Goal: Entertainment & Leisure: Consume media (video, audio)

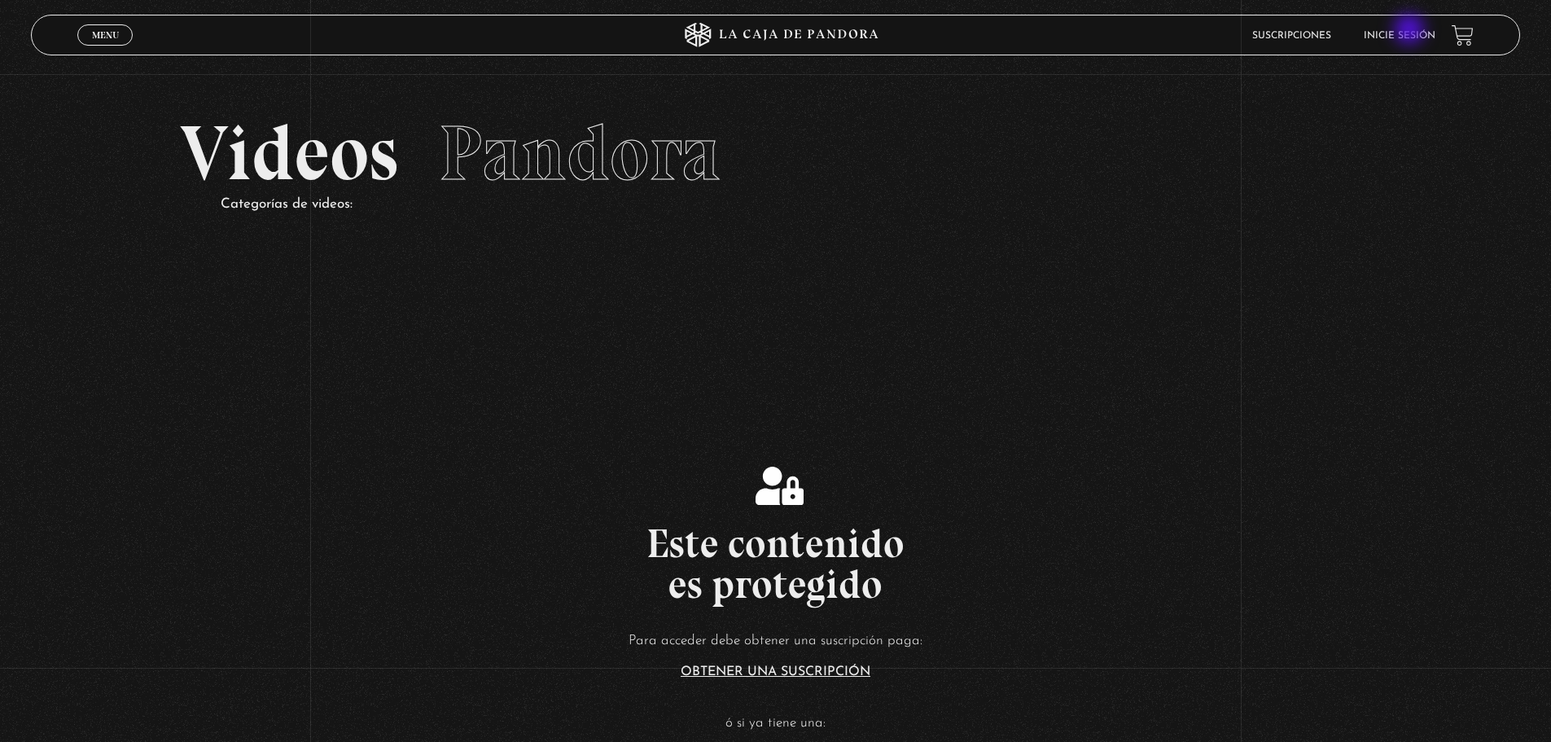
click at [1411, 31] on link "Inicie sesión" at bounding box center [1400, 36] width 72 height 10
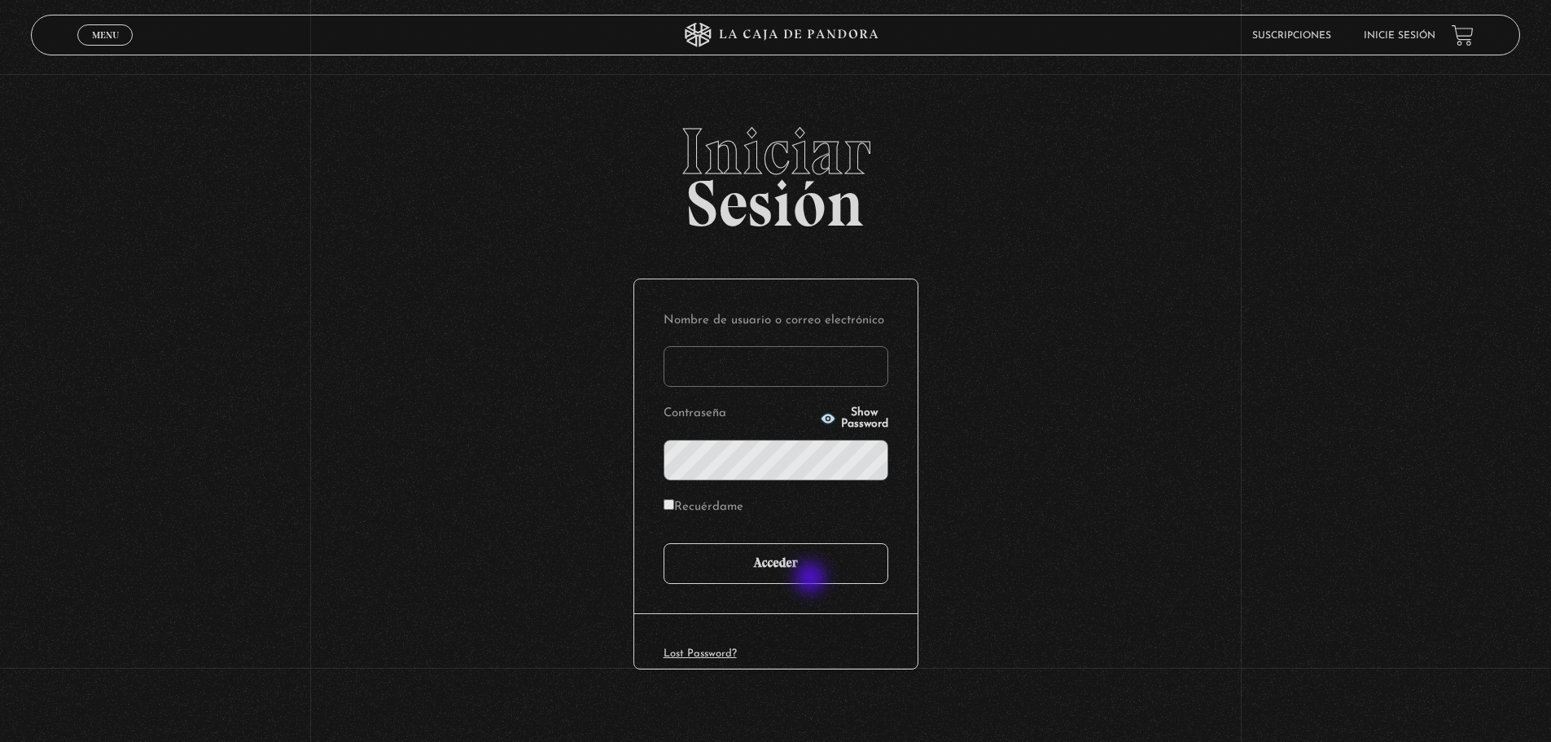
type input "LIOPNI"
click at [813, 579] on input "Acceder" at bounding box center [776, 563] width 225 height 41
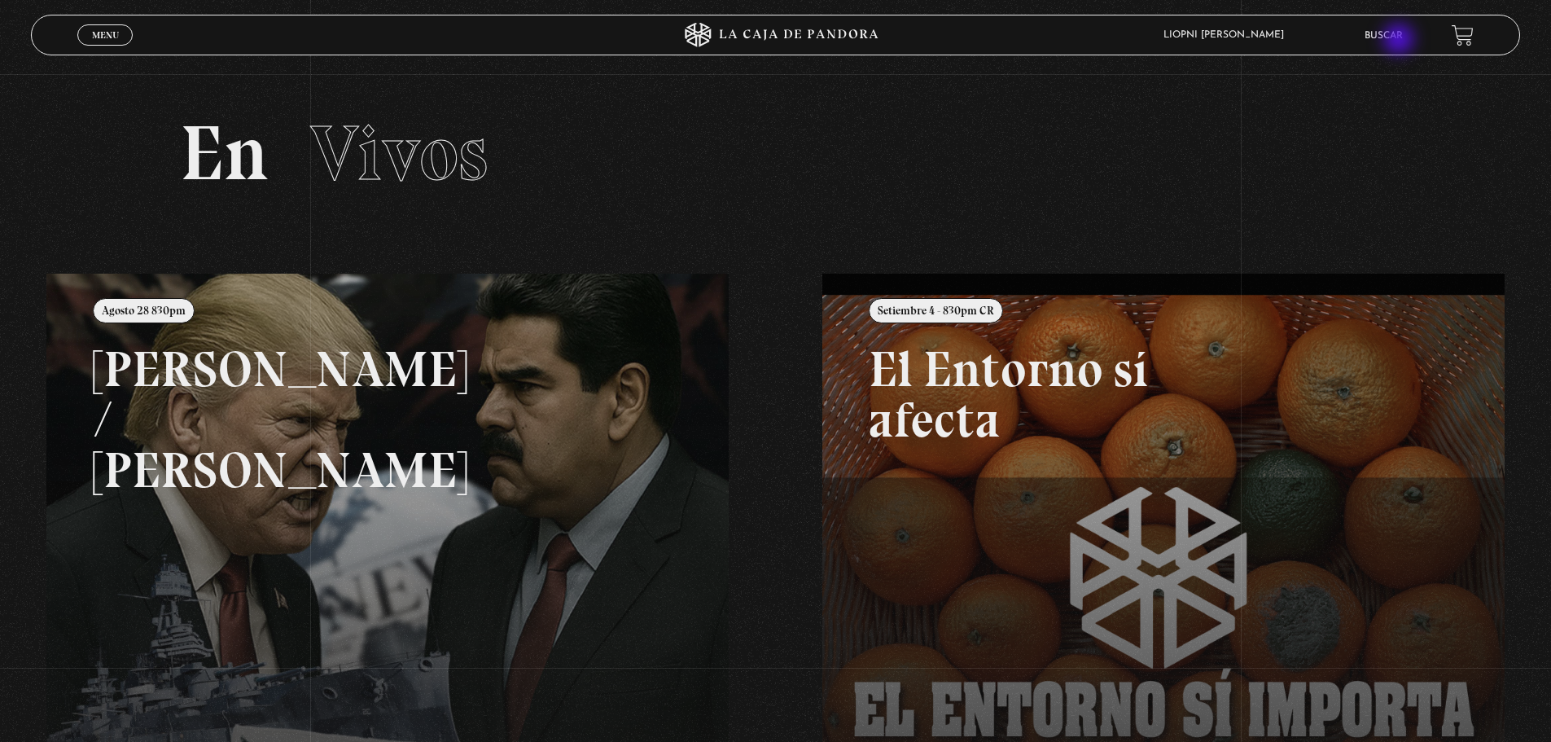
click at [1401, 41] on link "Buscar" at bounding box center [1384, 36] width 38 height 10
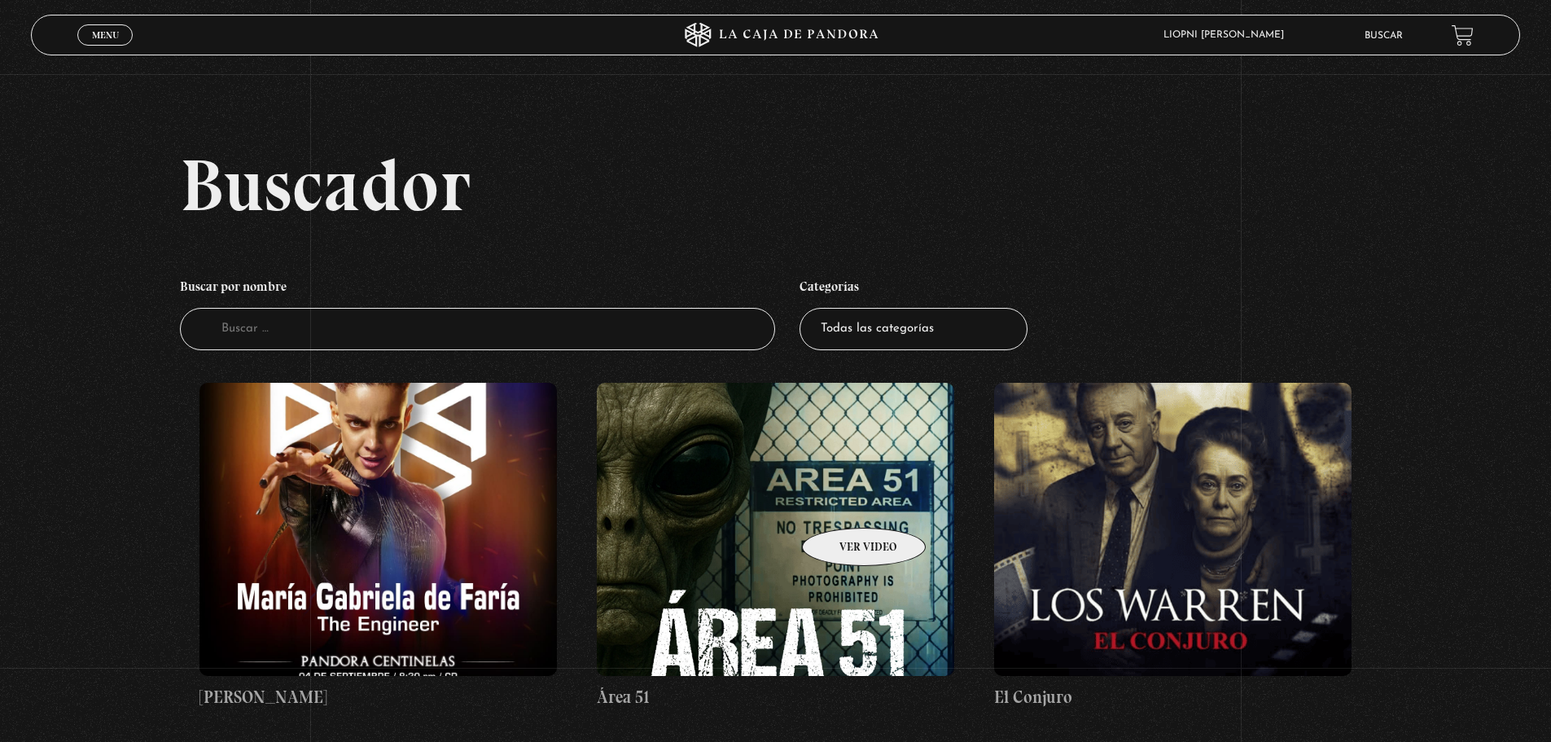
click at [843, 503] on figure at bounding box center [776, 529] width 358 height 293
